Goal: Information Seeking & Learning: Learn about a topic

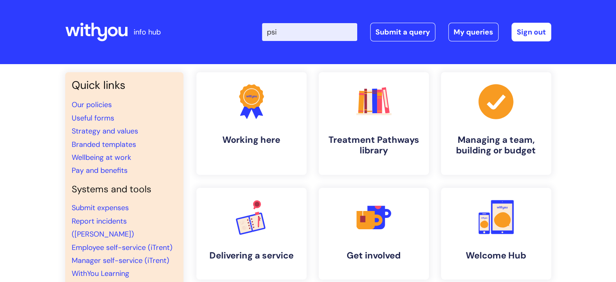
type input "psi"
click button "Search" at bounding box center [0, 0] width 0 height 0
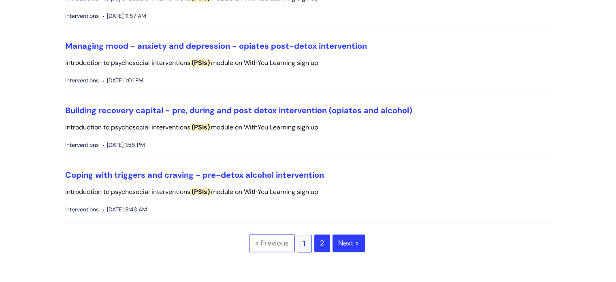
scroll to position [1959, 0]
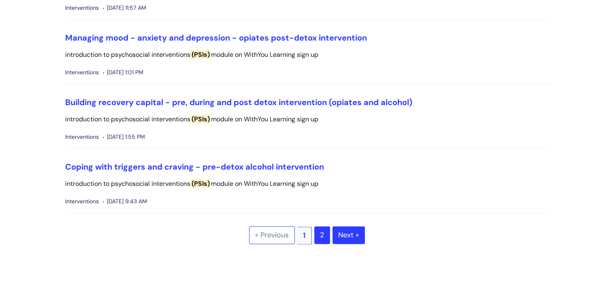
click at [355, 233] on link "Next »" at bounding box center [349, 235] width 32 height 18
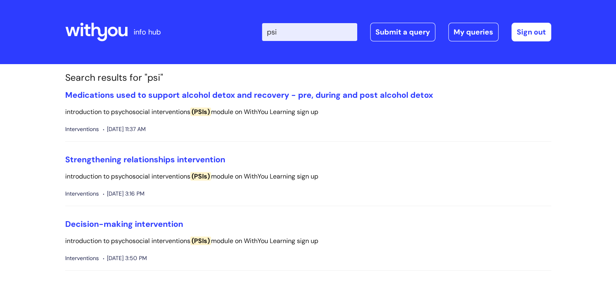
click at [292, 32] on input "psi" at bounding box center [309, 32] width 95 height 18
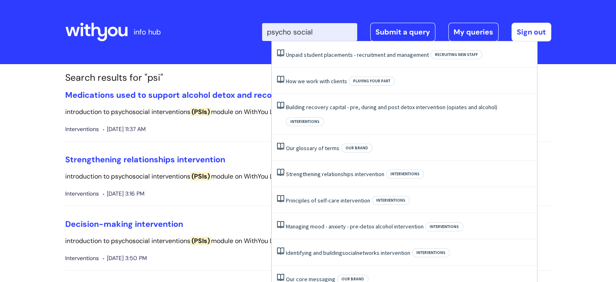
type input "psycho social"
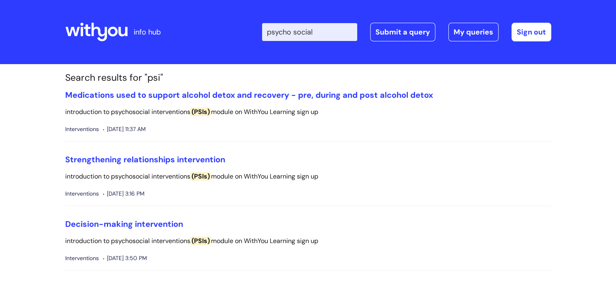
click at [543, 124] on li "Medications used to support alcohol detox and recovery - pre, during and post a…" at bounding box center [308, 115] width 486 height 51
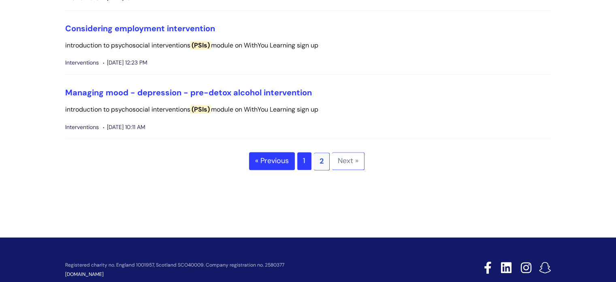
scroll to position [473, 0]
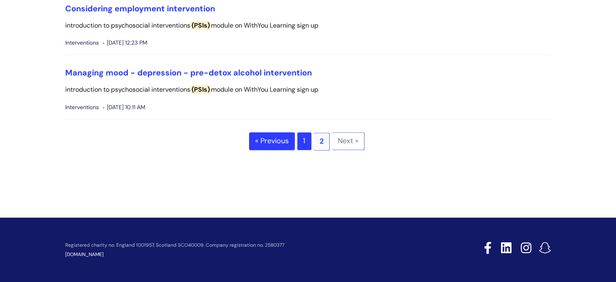
click at [308, 141] on link "1" at bounding box center [304, 141] width 14 height 18
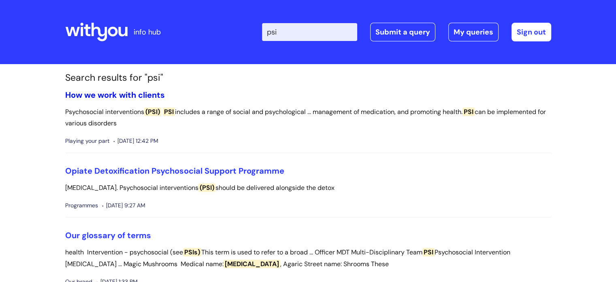
click at [143, 92] on link "How we work with clients" at bounding box center [115, 95] width 100 height 11
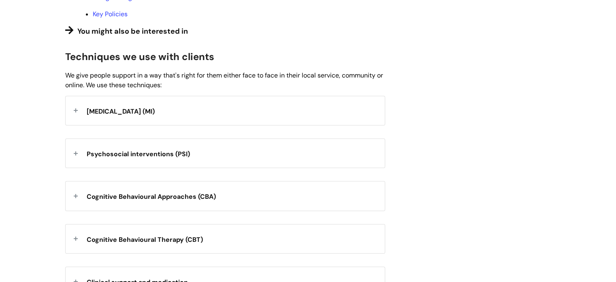
scroll to position [401, 0]
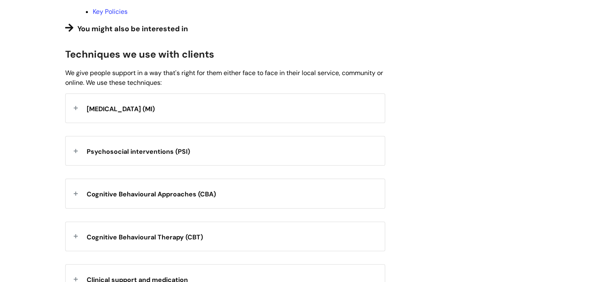
click at [119, 156] on span "Psychosocial interventions (PSI)" at bounding box center [138, 151] width 103 height 9
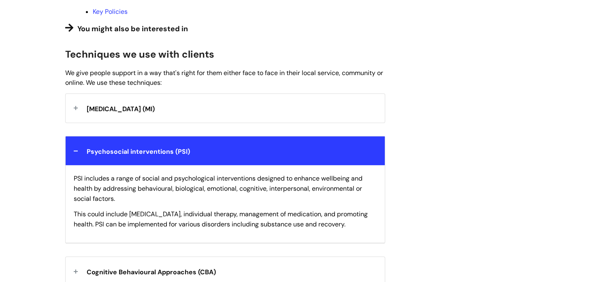
click at [155, 113] on span "[MEDICAL_DATA] (MI)" at bounding box center [121, 109] width 68 height 9
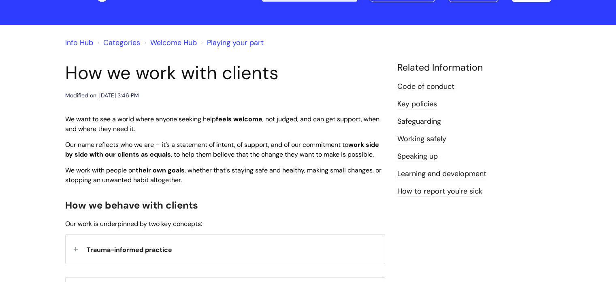
scroll to position [34, 0]
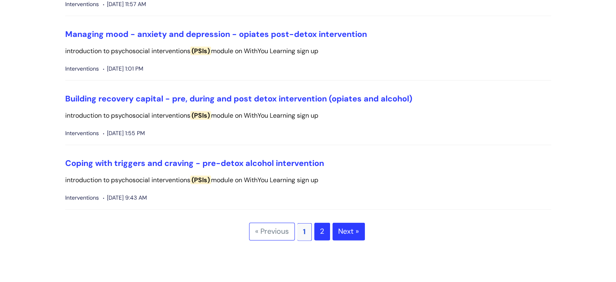
scroll to position [1971, 0]
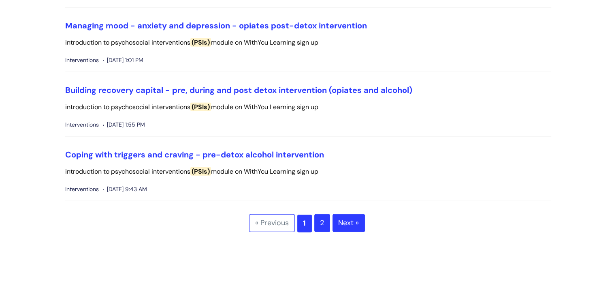
click at [301, 222] on span "1" at bounding box center [304, 223] width 15 height 18
click at [323, 223] on link "2" at bounding box center [322, 223] width 16 height 18
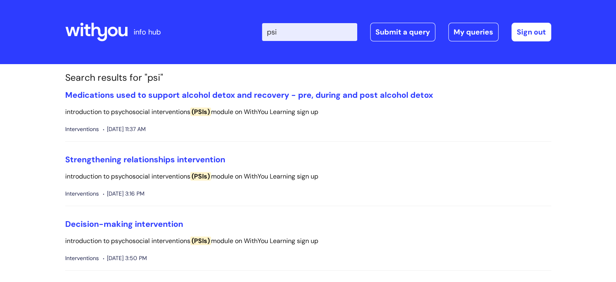
click at [295, 32] on input "psi" at bounding box center [309, 32] width 95 height 18
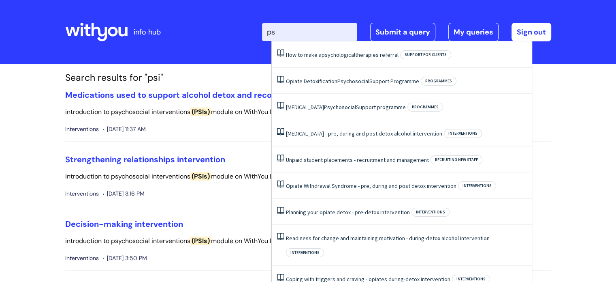
type input "p"
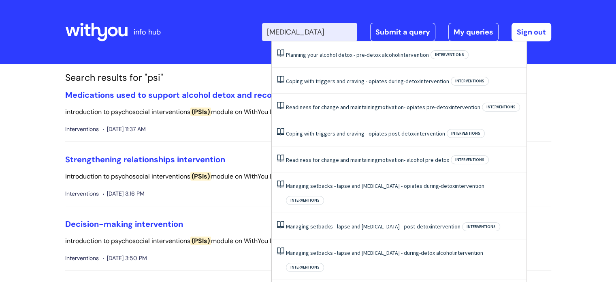
scroll to position [0, 7]
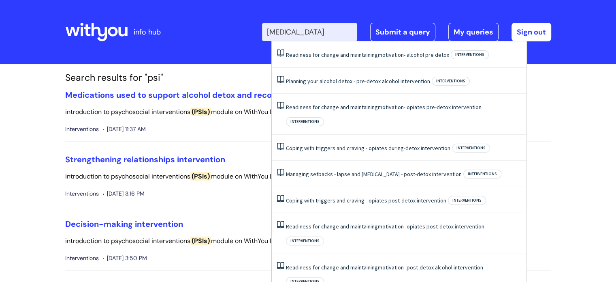
type input "motivational interviewing"
click button "Search" at bounding box center [0, 0] width 0 height 0
